Goal: Book appointment/travel/reservation

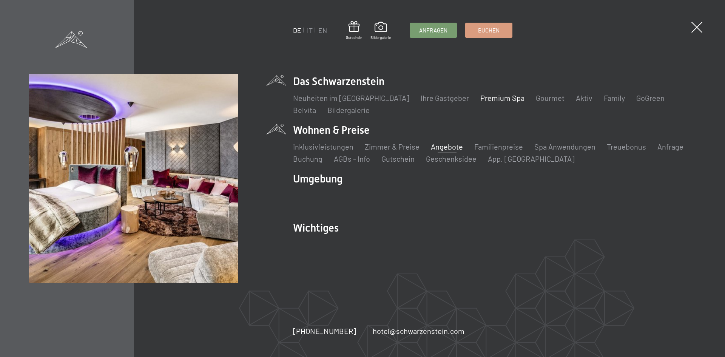
click at [437, 146] on link "Angebote" at bounding box center [447, 146] width 32 height 9
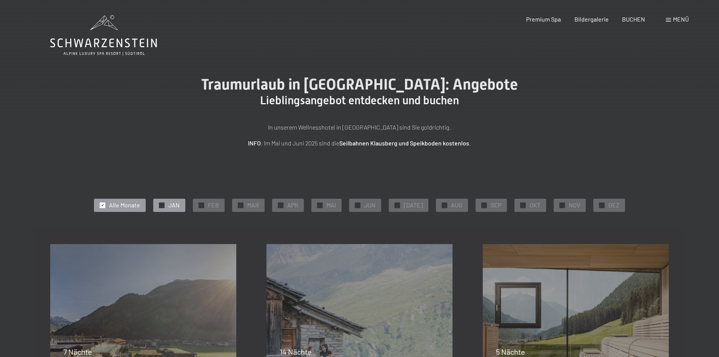
click at [165, 205] on div at bounding box center [162, 205] width 6 height 6
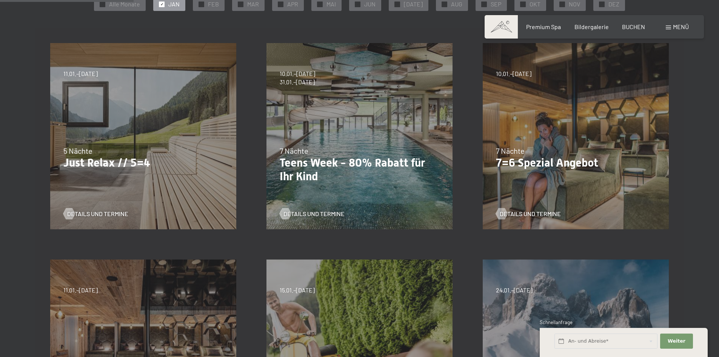
scroll to position [302, 0]
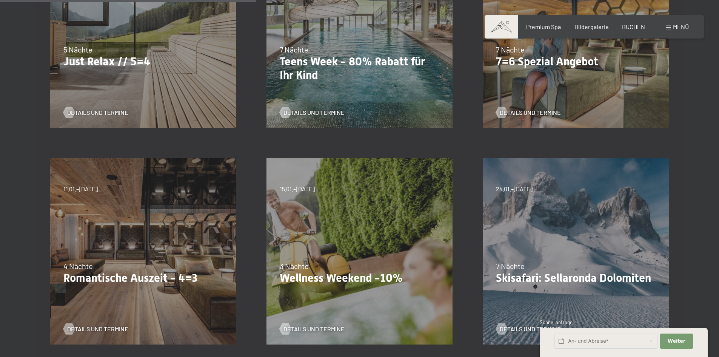
click at [97, 240] on div "09.11.–05.12.2025 08.12.–19.12.2025 11.01.–23.01.2026 08.03.–27.03.2026 29.03.–…" at bounding box center [143, 251] width 216 height 216
click at [99, 328] on span "Details und Termine" at bounding box center [105, 329] width 61 height 8
